Goal: Transaction & Acquisition: Purchase product/service

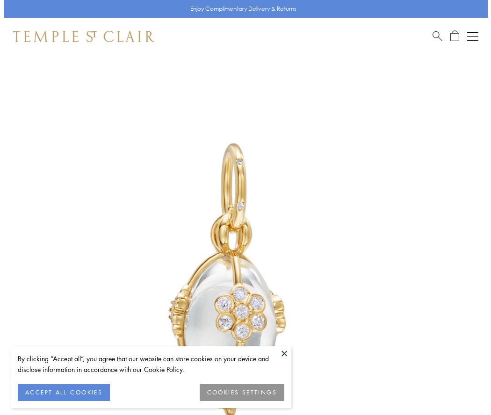
scroll to position [9, 0]
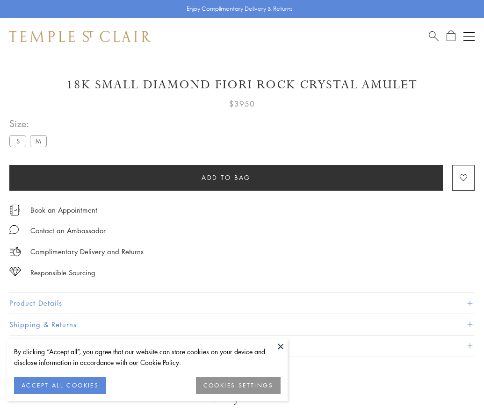
click at [226, 177] on span "Add to bag" at bounding box center [225, 178] width 49 height 10
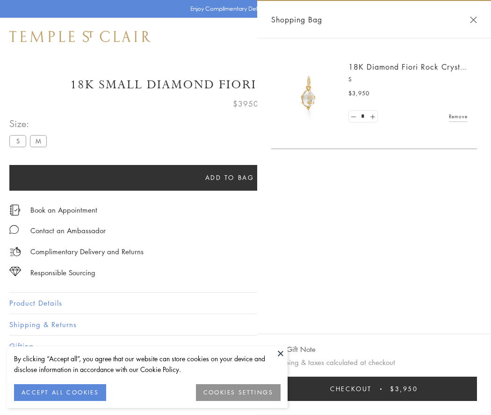
click at [372, 389] on span "Checkout" at bounding box center [351, 389] width 42 height 10
